Goal: Register for event/course

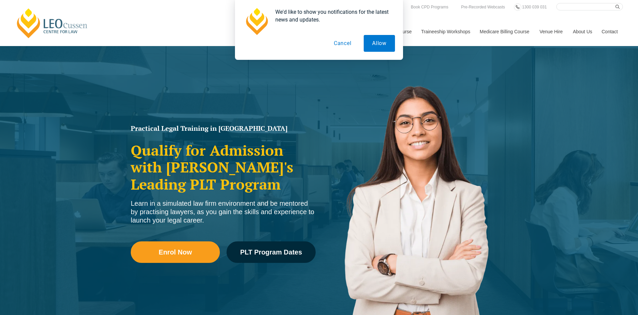
click at [343, 42] on button "Cancel" at bounding box center [342, 43] width 35 height 17
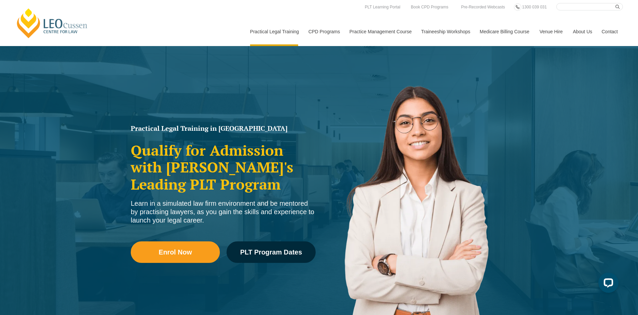
click at [568, 7] on input "Search here" at bounding box center [589, 6] width 67 height 7
click at [574, 8] on input "Sub" at bounding box center [589, 6] width 67 height 7
type input "Subponea"
click at [615, 3] on button "submit" at bounding box center [618, 6] width 7 height 7
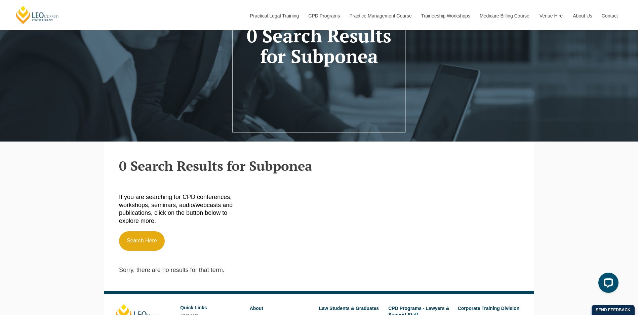
scroll to position [67, 0]
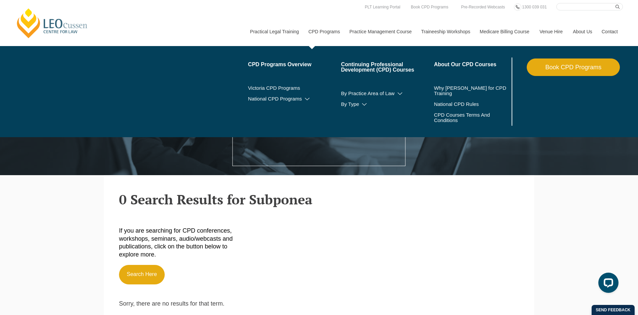
drag, startPoint x: 320, startPoint y: 18, endPoint x: 320, endPoint y: 22, distance: 4.0
click at [320, 19] on link "CPD Programs" at bounding box center [323, 31] width 41 height 29
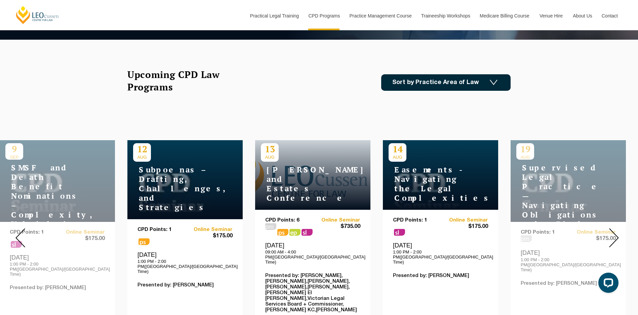
click at [189, 198] on h4 "Subpoenas – Drafting, Challenges, and Strategies" at bounding box center [175, 188] width 84 height 47
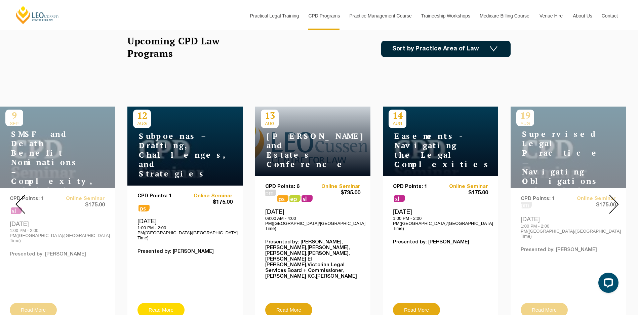
click at [166, 303] on link "Read More" at bounding box center [160, 310] width 47 height 14
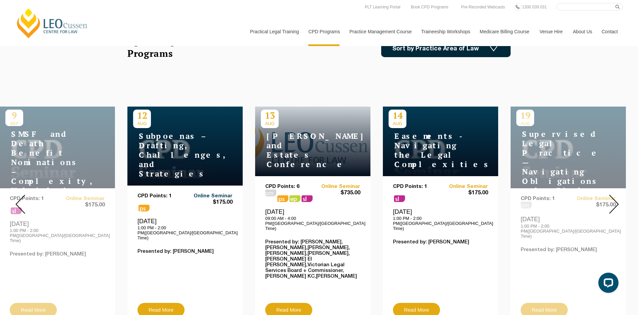
click at [221, 193] on link "Online Seminar" at bounding box center [209, 196] width 48 height 6
